Goal: Transaction & Acquisition: Purchase product/service

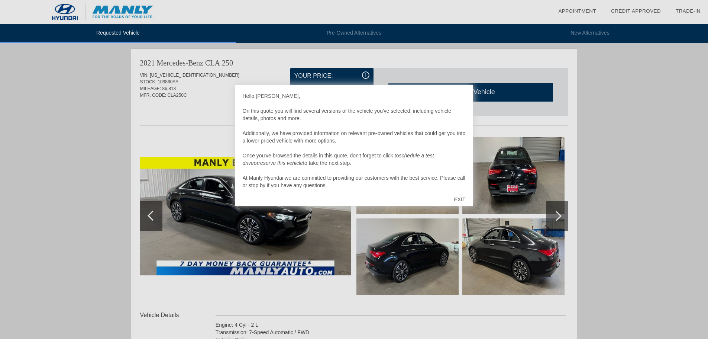
click at [464, 198] on div "EXIT" at bounding box center [459, 199] width 26 height 22
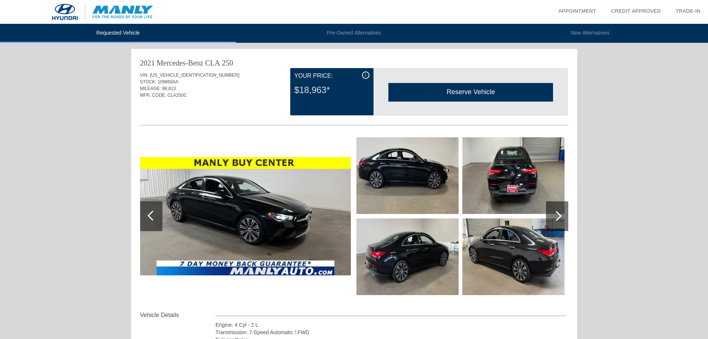
click at [574, 10] on link "Appointment" at bounding box center [577, 11] width 38 height 6
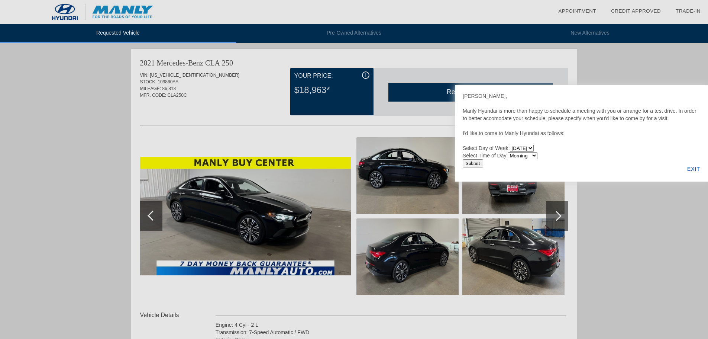
click at [690, 167] on div "EXIT" at bounding box center [694, 168] width 29 height 25
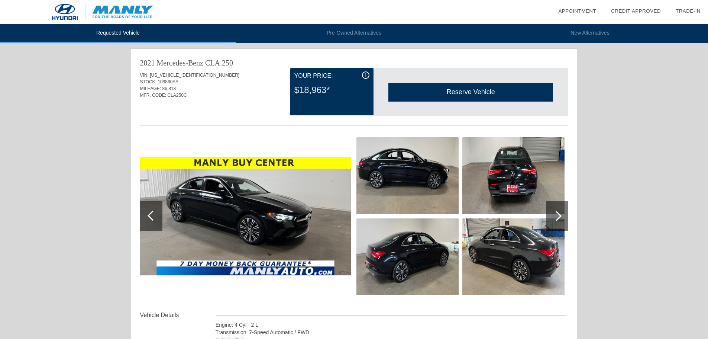
click at [631, 12] on link "Credit Approved" at bounding box center [636, 11] width 50 height 6
click at [677, 11] on link "Trade-In" at bounding box center [688, 11] width 25 height 6
click at [691, 10] on link "Trade-In" at bounding box center [688, 11] width 25 height 6
click at [124, 13] on img at bounding box center [102, 12] width 205 height 24
click at [621, 10] on link "Credit Approved" at bounding box center [636, 11] width 50 height 6
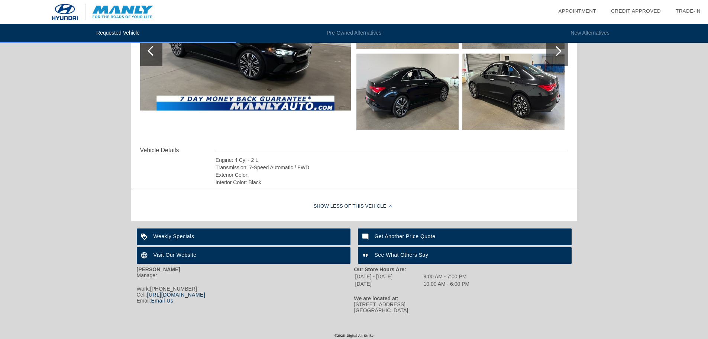
scroll to position [167, 0]
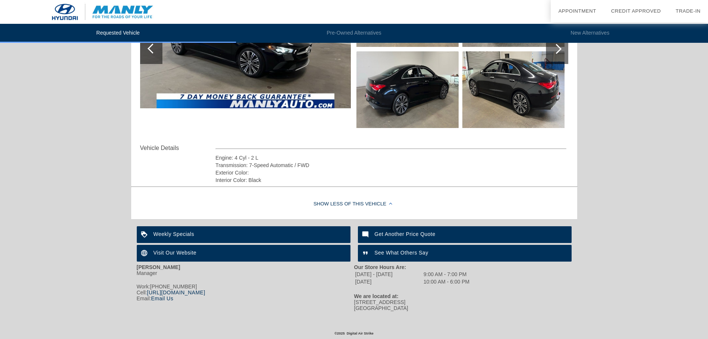
click at [426, 234] on div "Get Another Price Quote" at bounding box center [465, 234] width 214 height 17
click at [190, 234] on div "Weekly Specials" at bounding box center [244, 234] width 214 height 17
click at [181, 252] on div "Visit Our Website" at bounding box center [244, 253] width 214 height 17
